Goal: Task Accomplishment & Management: Manage account settings

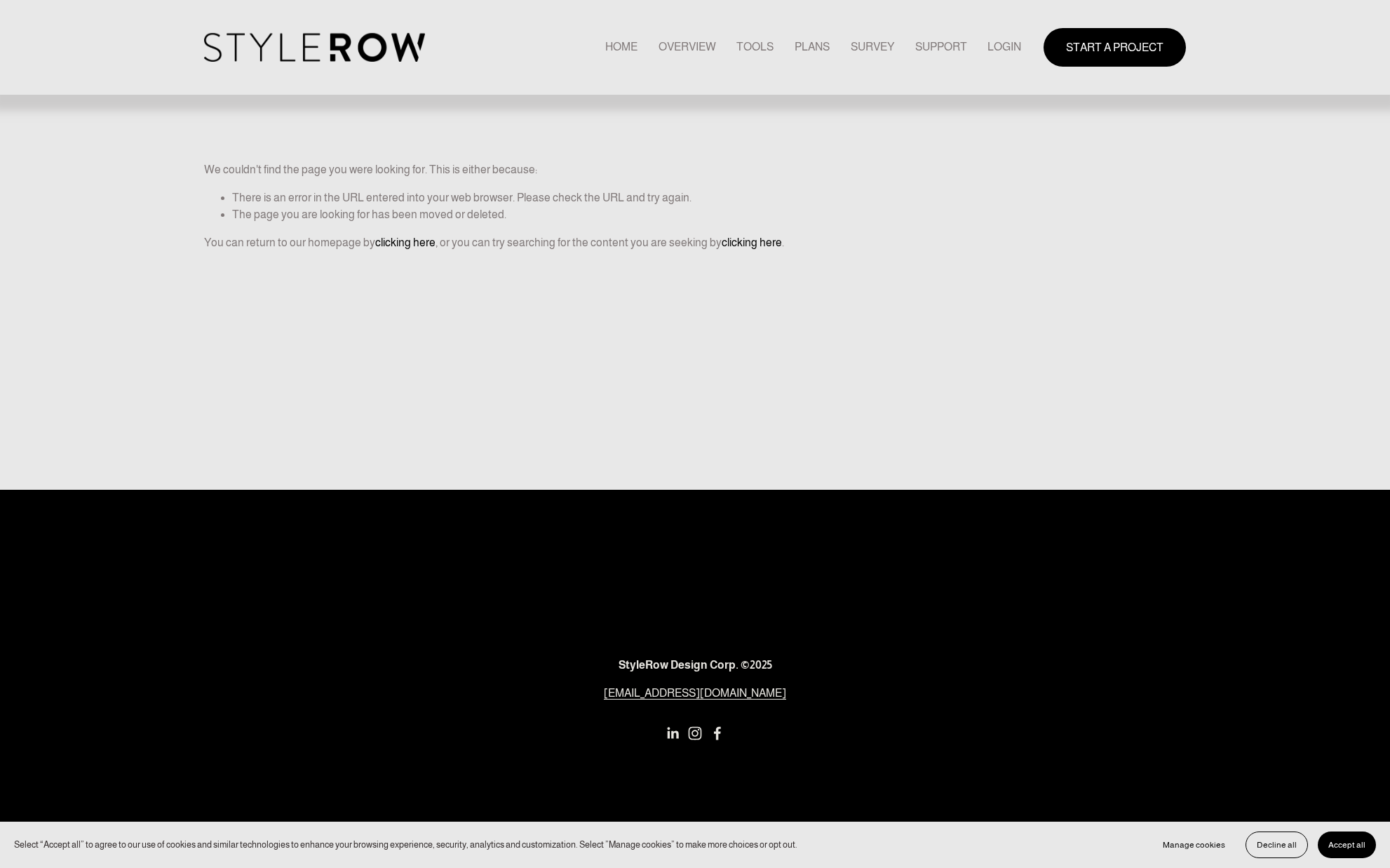
click at [1011, 46] on link "LOGIN" at bounding box center [1004, 47] width 34 height 19
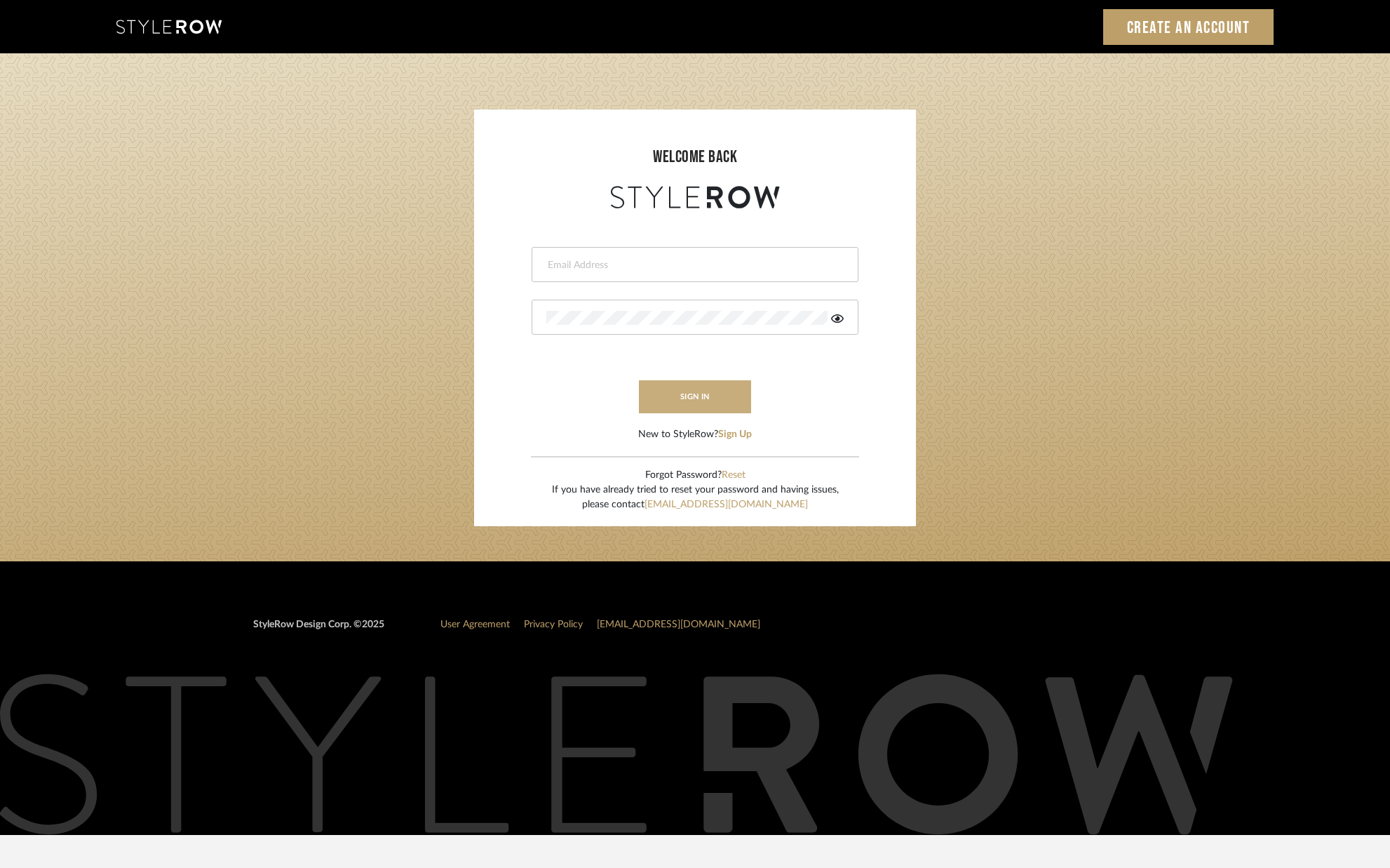
type input "[PERSON_NAME][EMAIL_ADDRESS][DOMAIN_NAME]"
click at [710, 398] on button "sign in" at bounding box center [695, 397] width 112 height 33
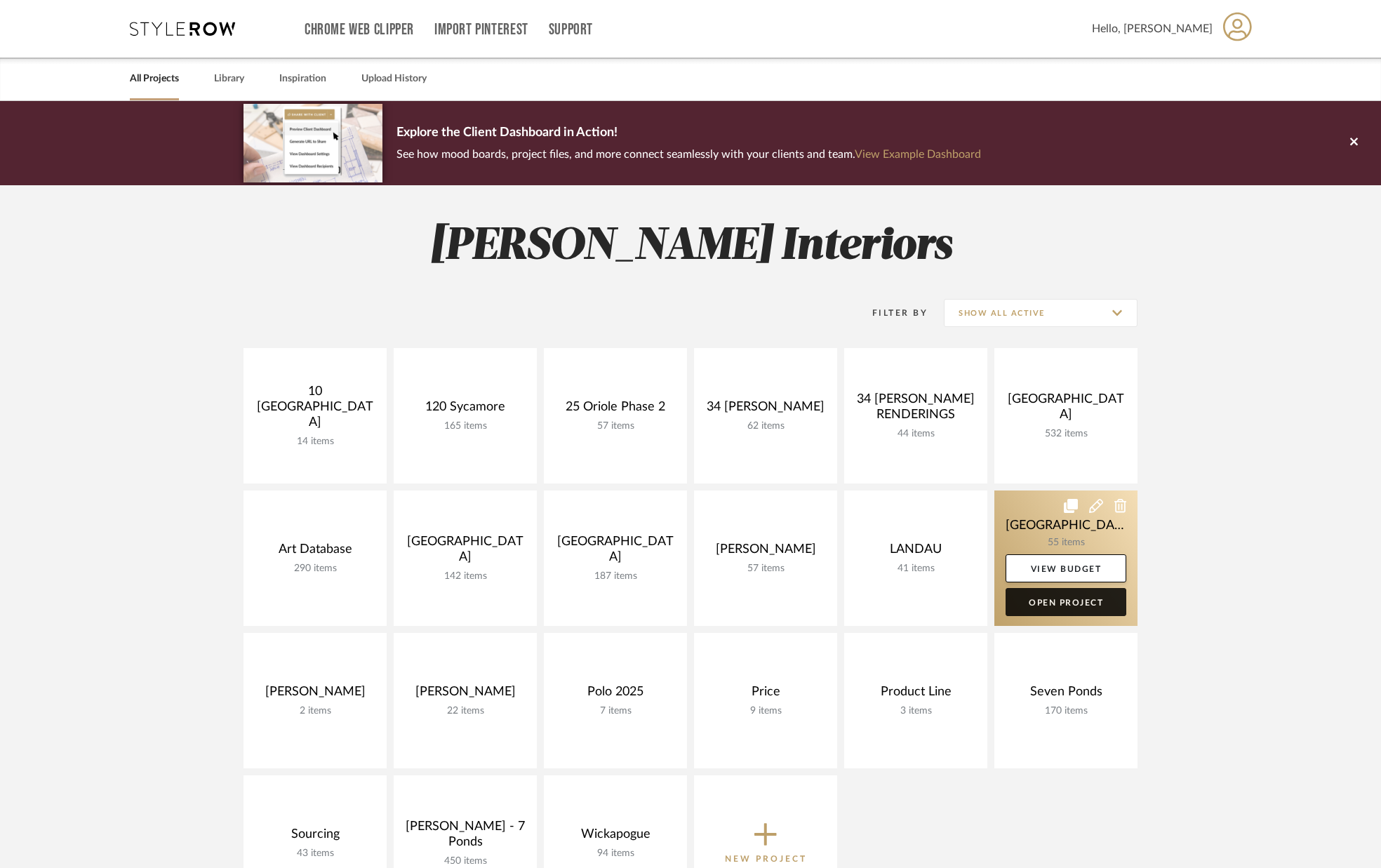
click at [1029, 602] on link "Open Project" at bounding box center [1066, 602] width 121 height 28
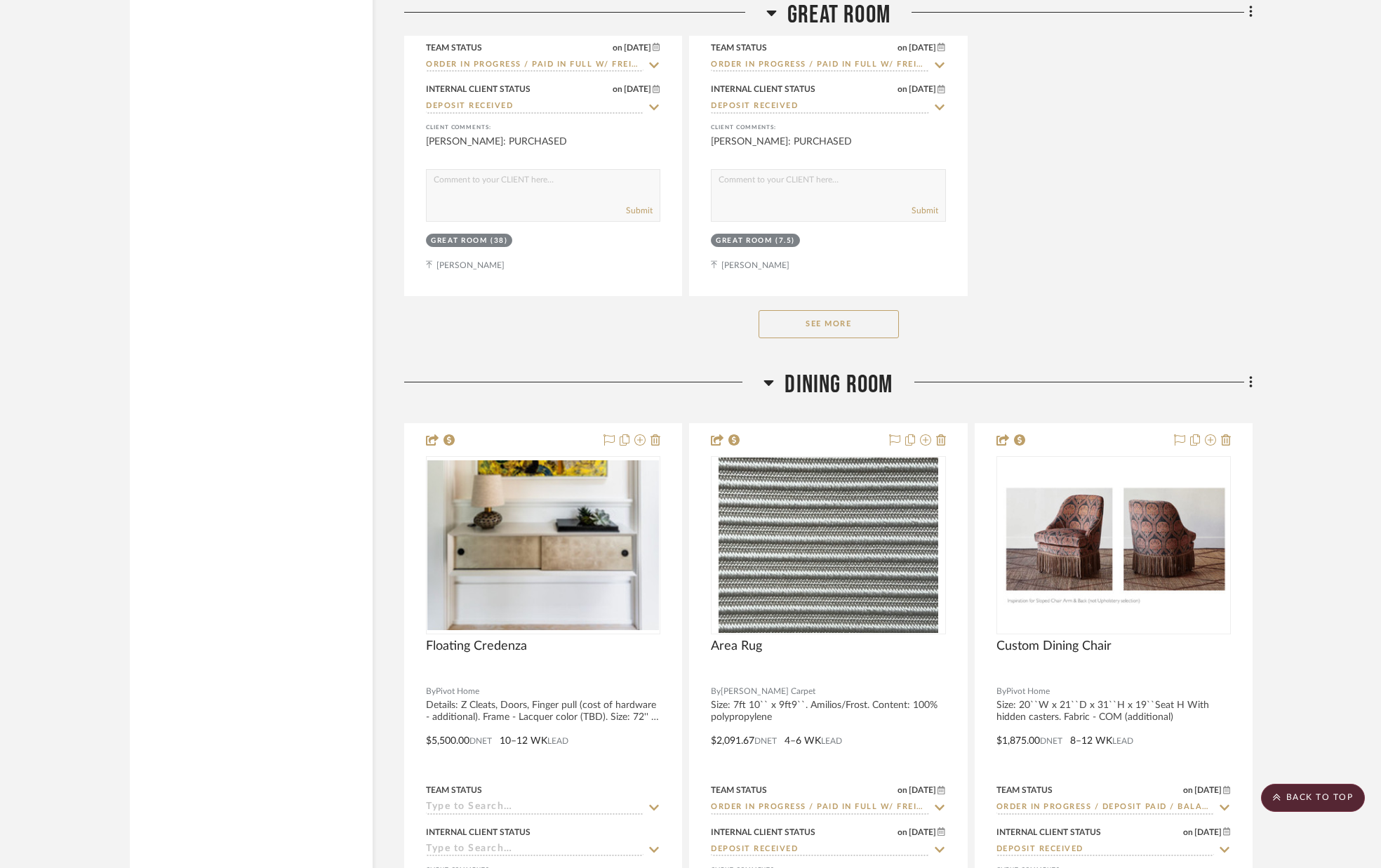
scroll to position [3935, 0]
click at [770, 329] on button "See More" at bounding box center [828, 323] width 140 height 28
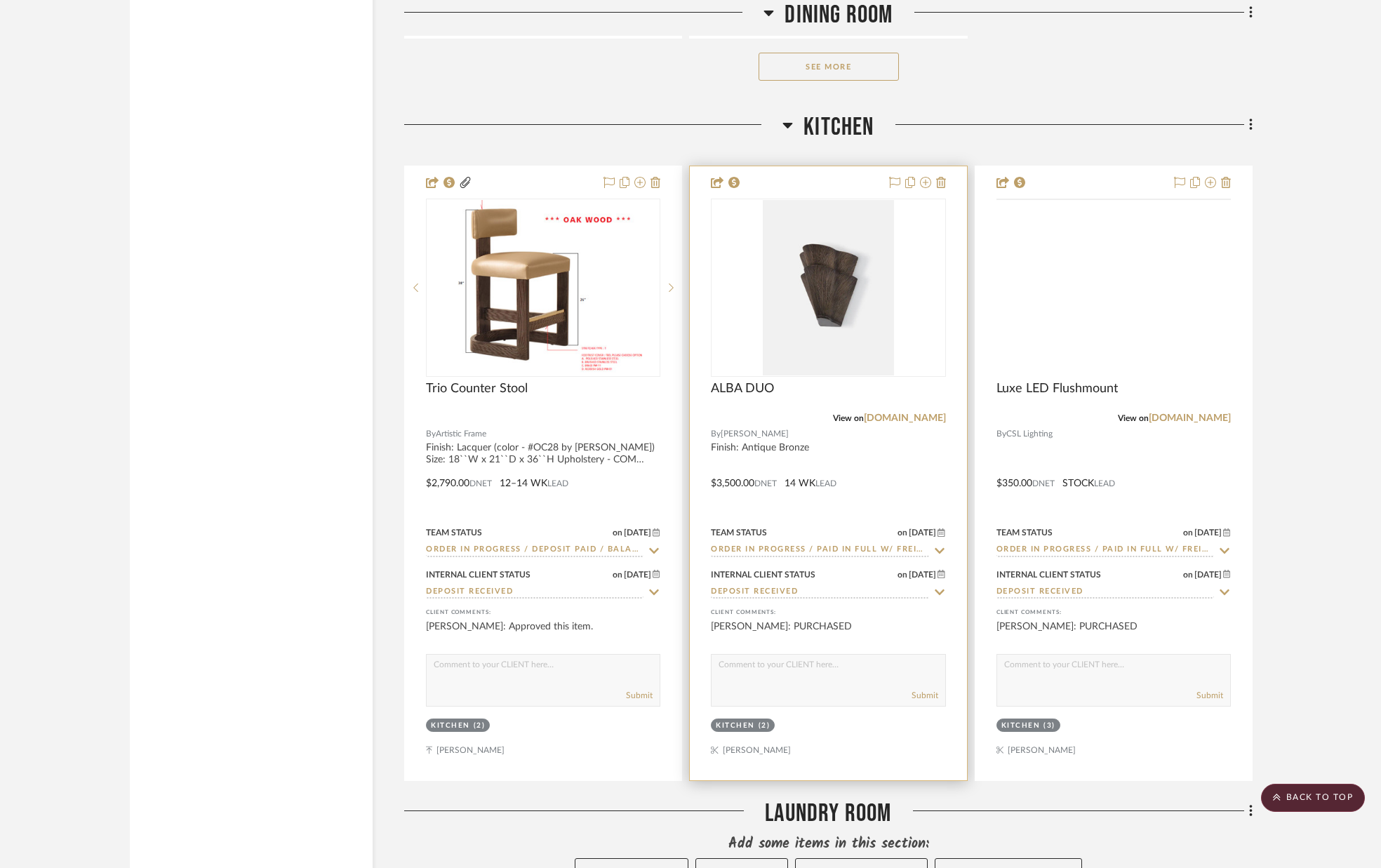
scroll to position [7424, 0]
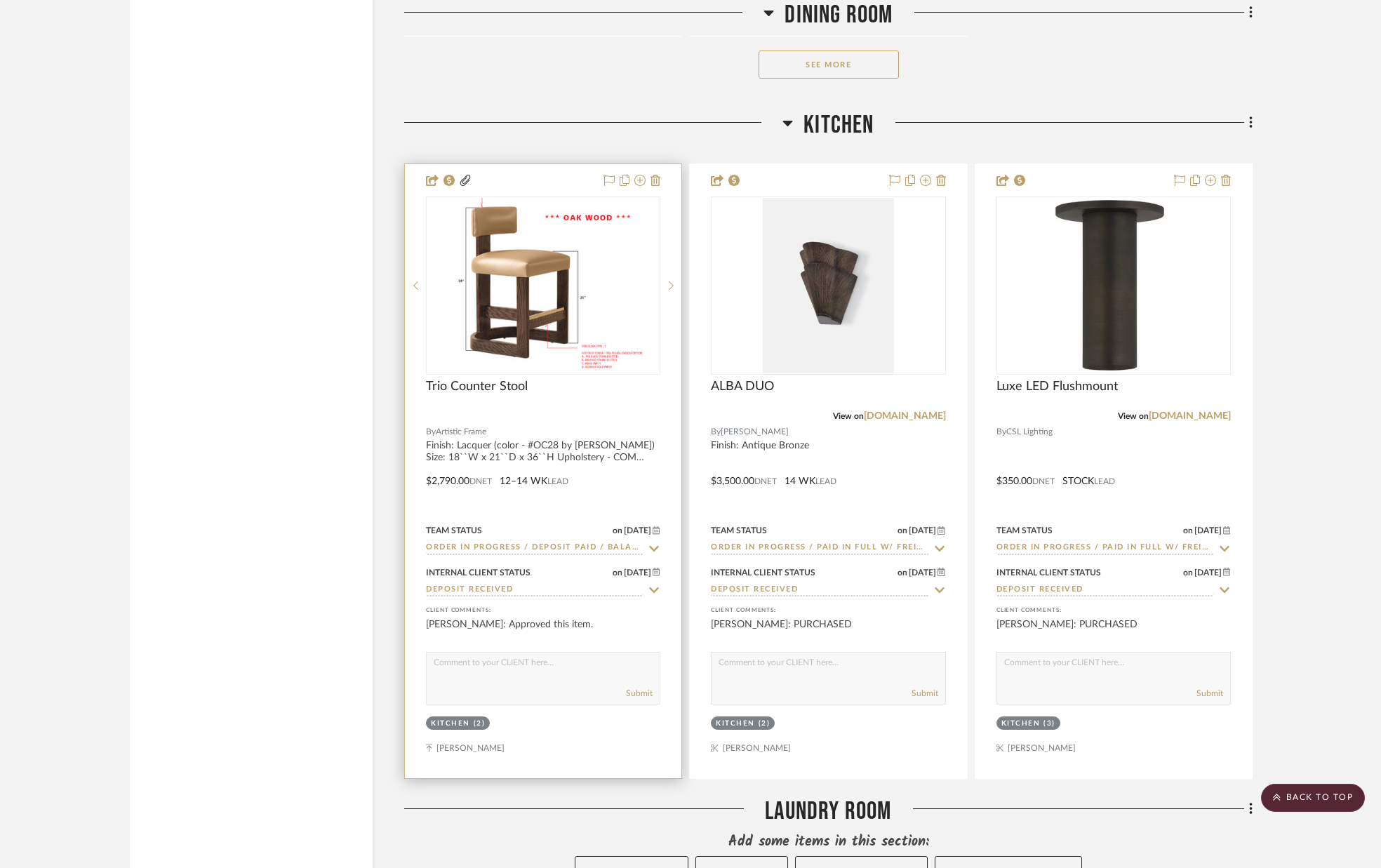
click at [612, 673] on textarea at bounding box center [543, 666] width 233 height 27
type textarea "PURCHASED"
click at [642, 696] on button "Submit" at bounding box center [639, 690] width 27 height 12
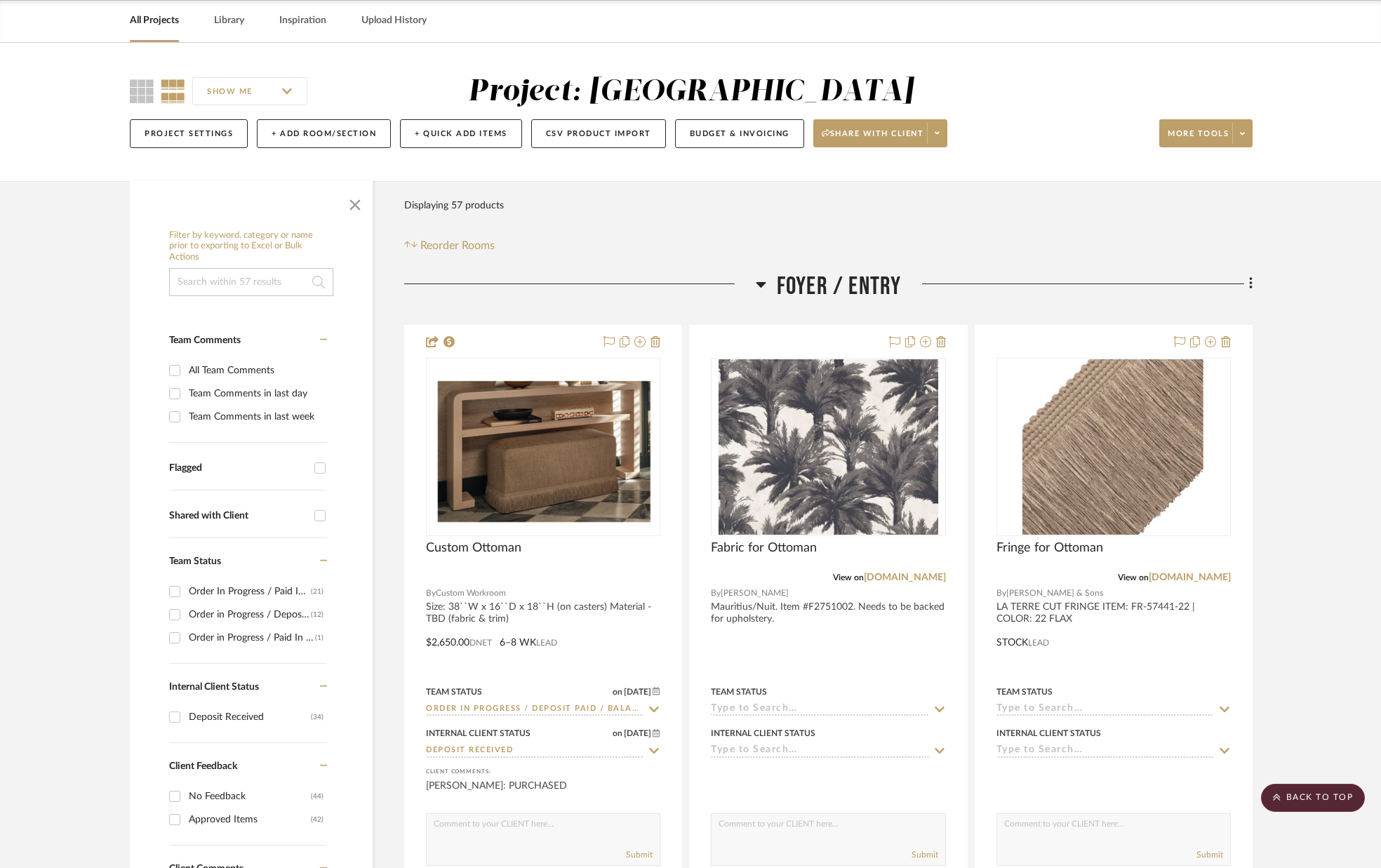
scroll to position [0, 0]
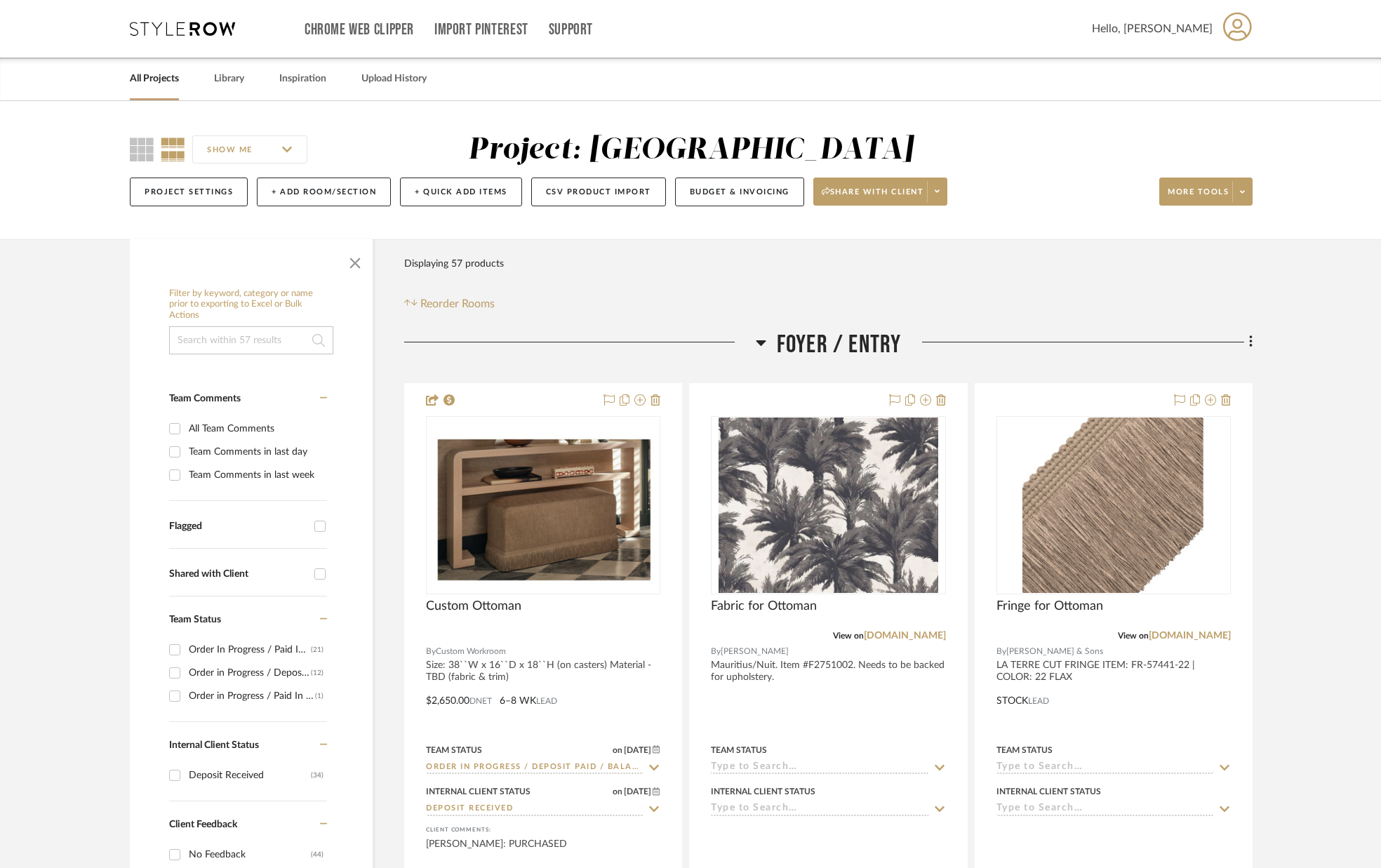
click at [148, 78] on link "All Projects" at bounding box center [154, 79] width 49 height 19
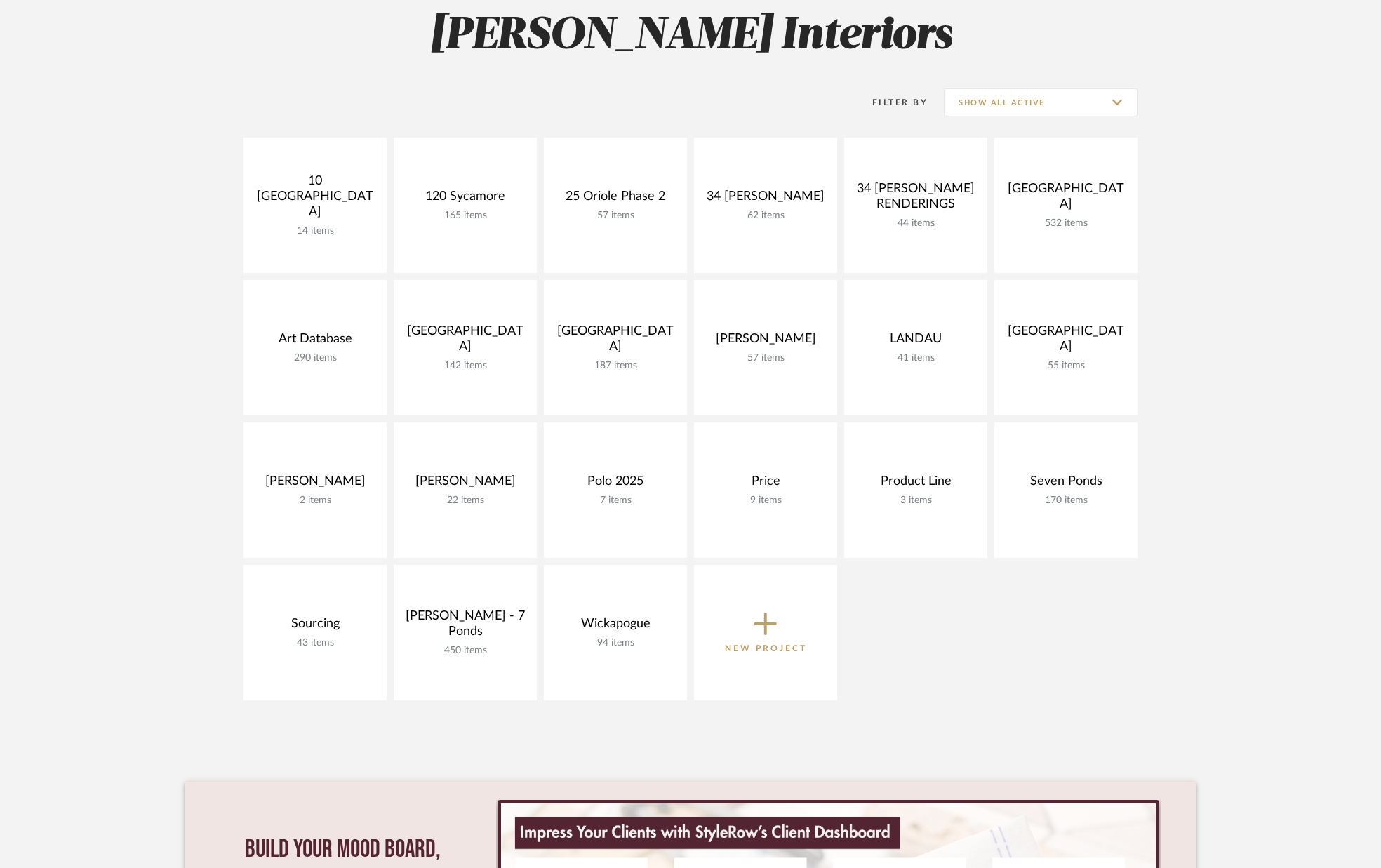
scroll to position [214, 0]
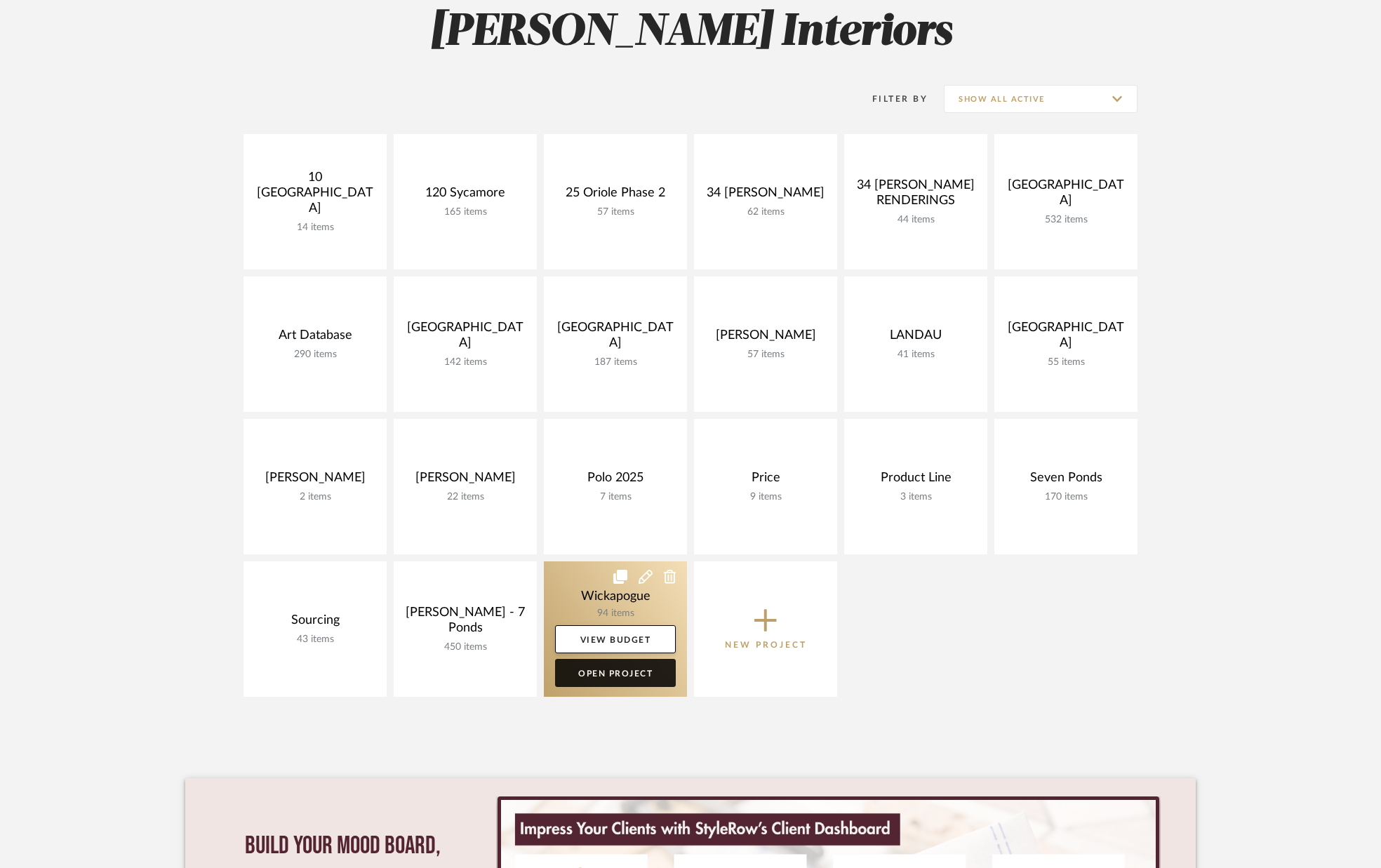
click at [594, 671] on link "Open Project" at bounding box center [615, 673] width 121 height 28
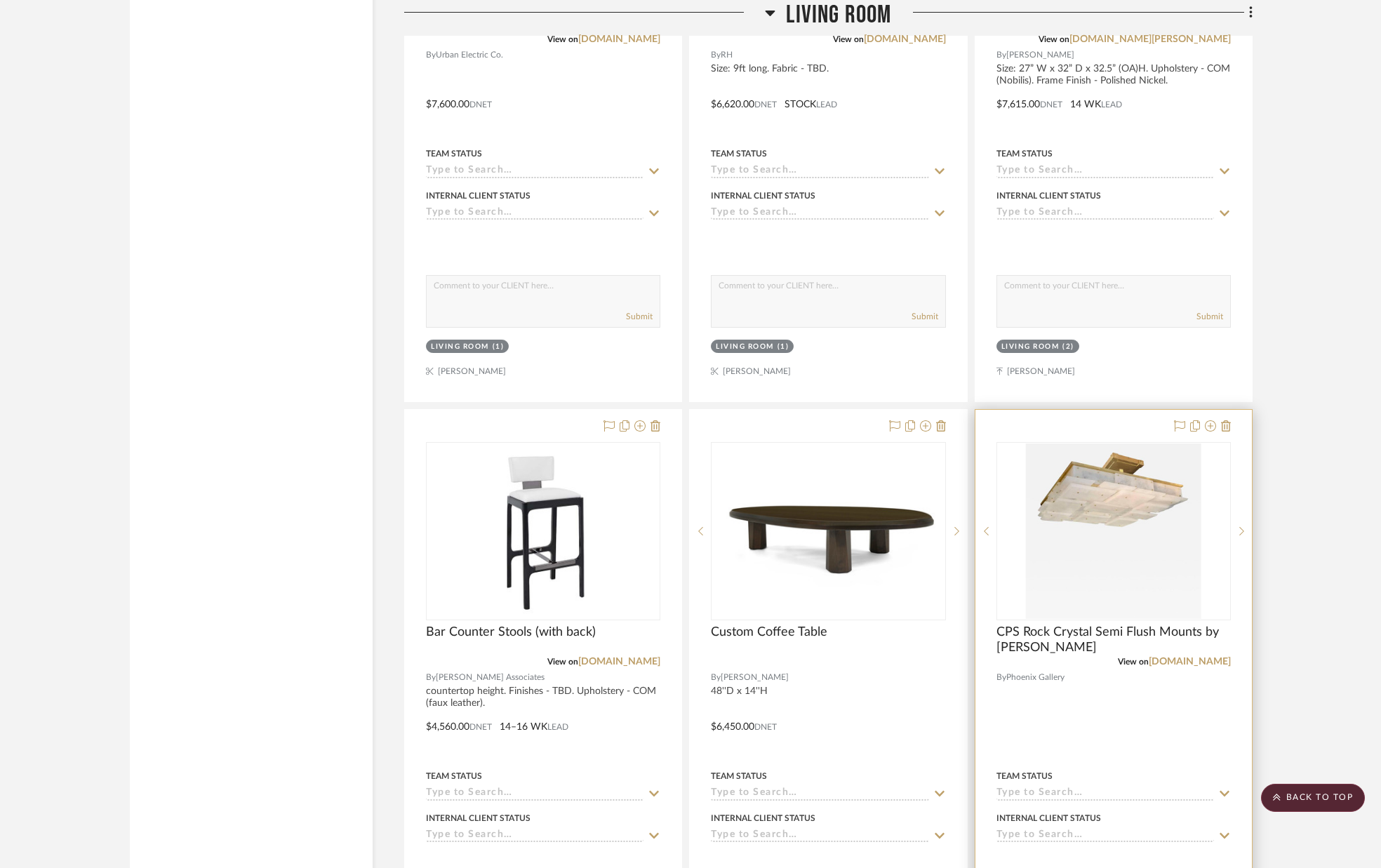
scroll to position [3894, 0]
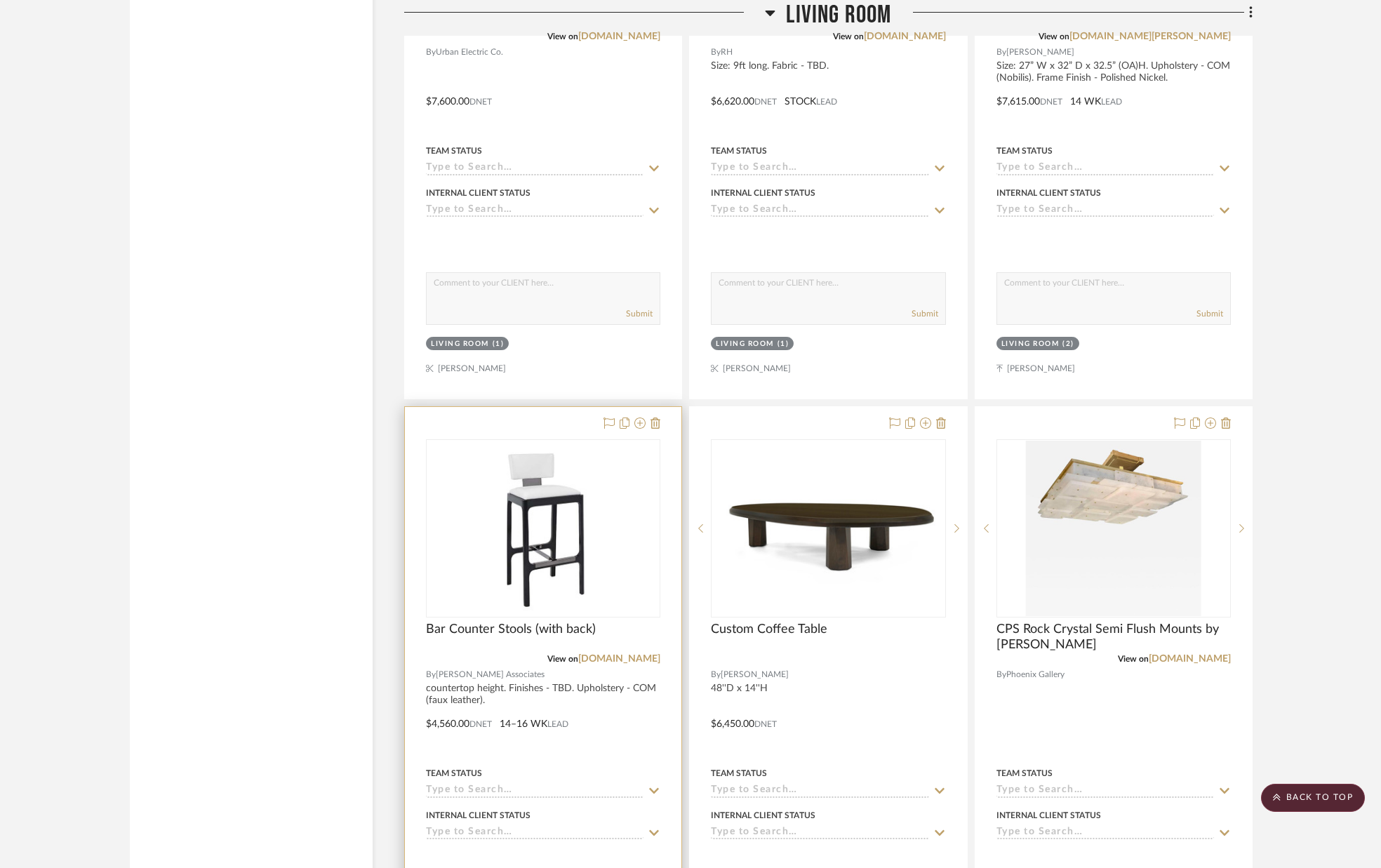
drag, startPoint x: 571, startPoint y: 636, endPoint x: 446, endPoint y: 843, distance: 241.8
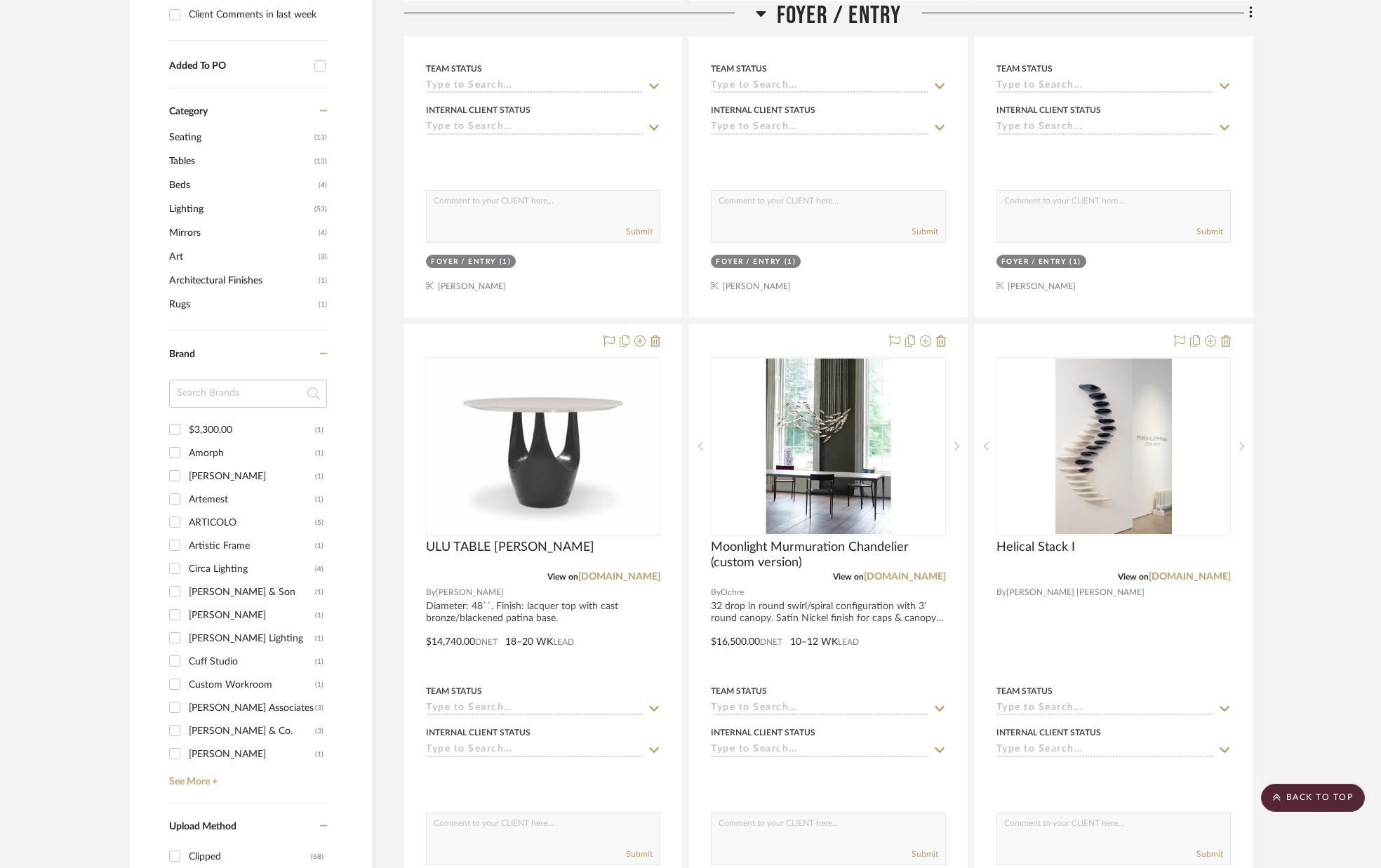
scroll to position [687, 0]
